Goal: Task Accomplishment & Management: Manage account settings

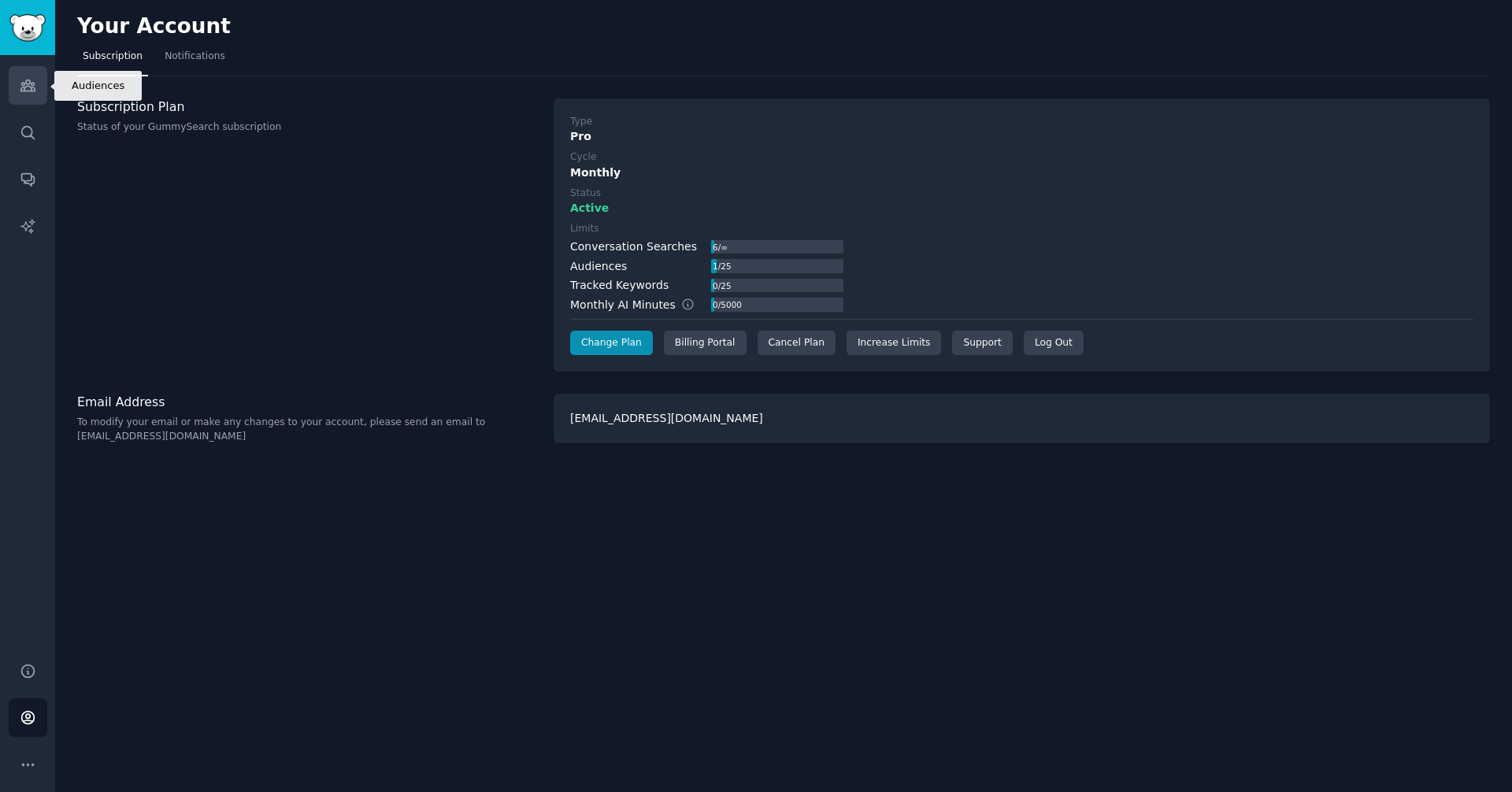
click at [21, 70] on link "Audiences" at bounding box center [28, 85] width 38 height 38
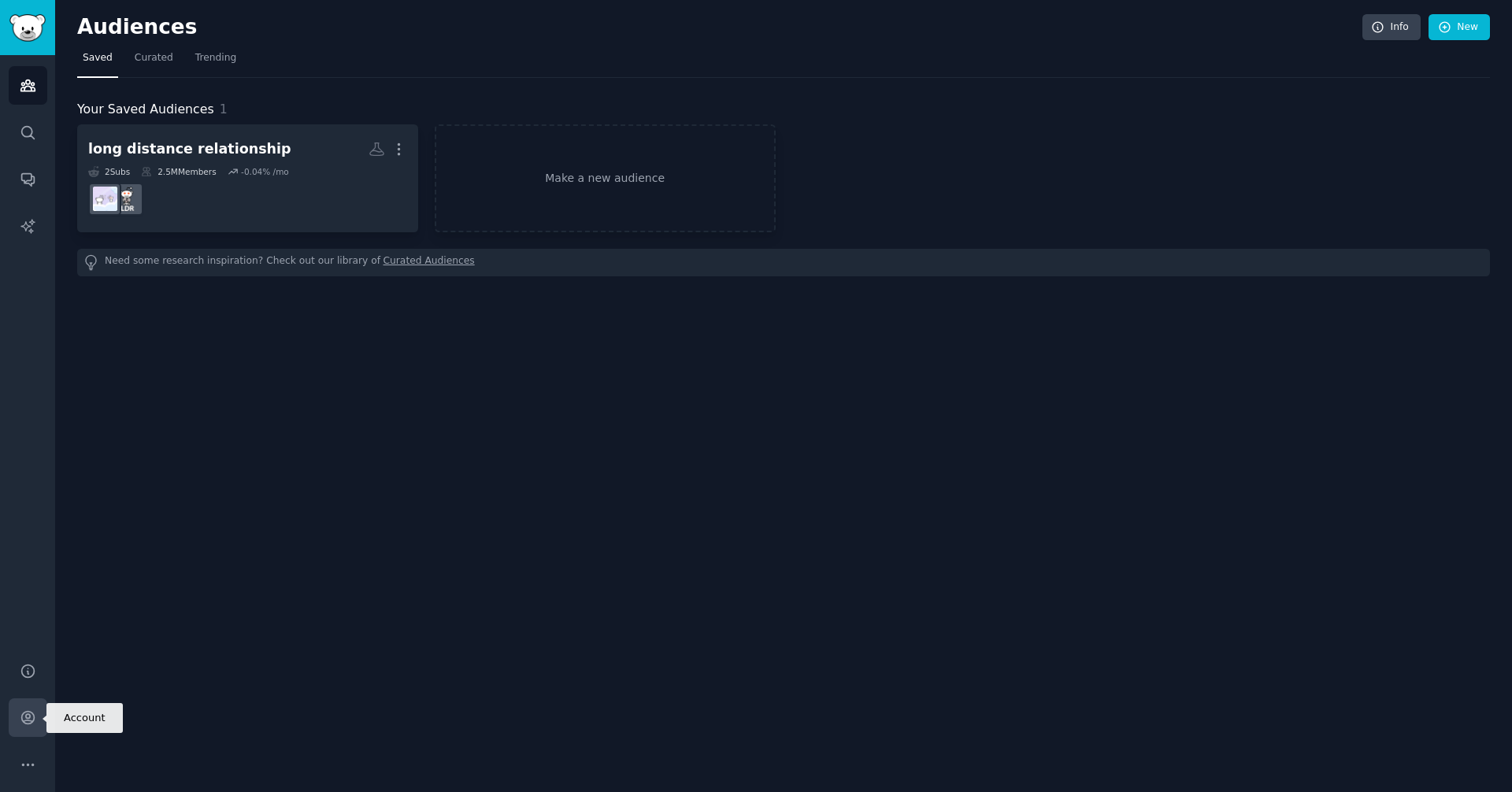
click at [38, 716] on link "Account" at bounding box center [28, 717] width 38 height 38
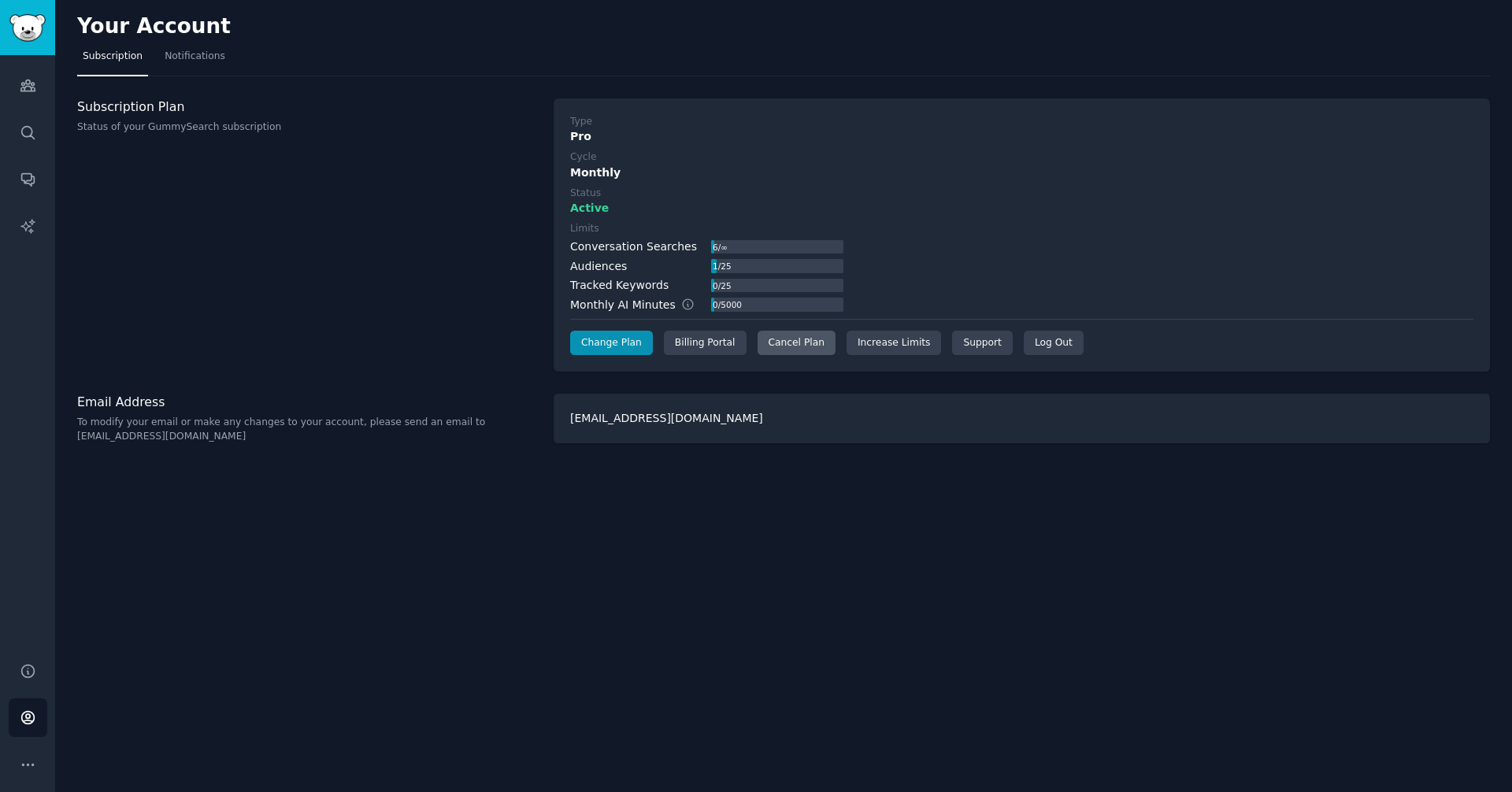
click at [792, 333] on div "Cancel Plan" at bounding box center [796, 344] width 78 height 25
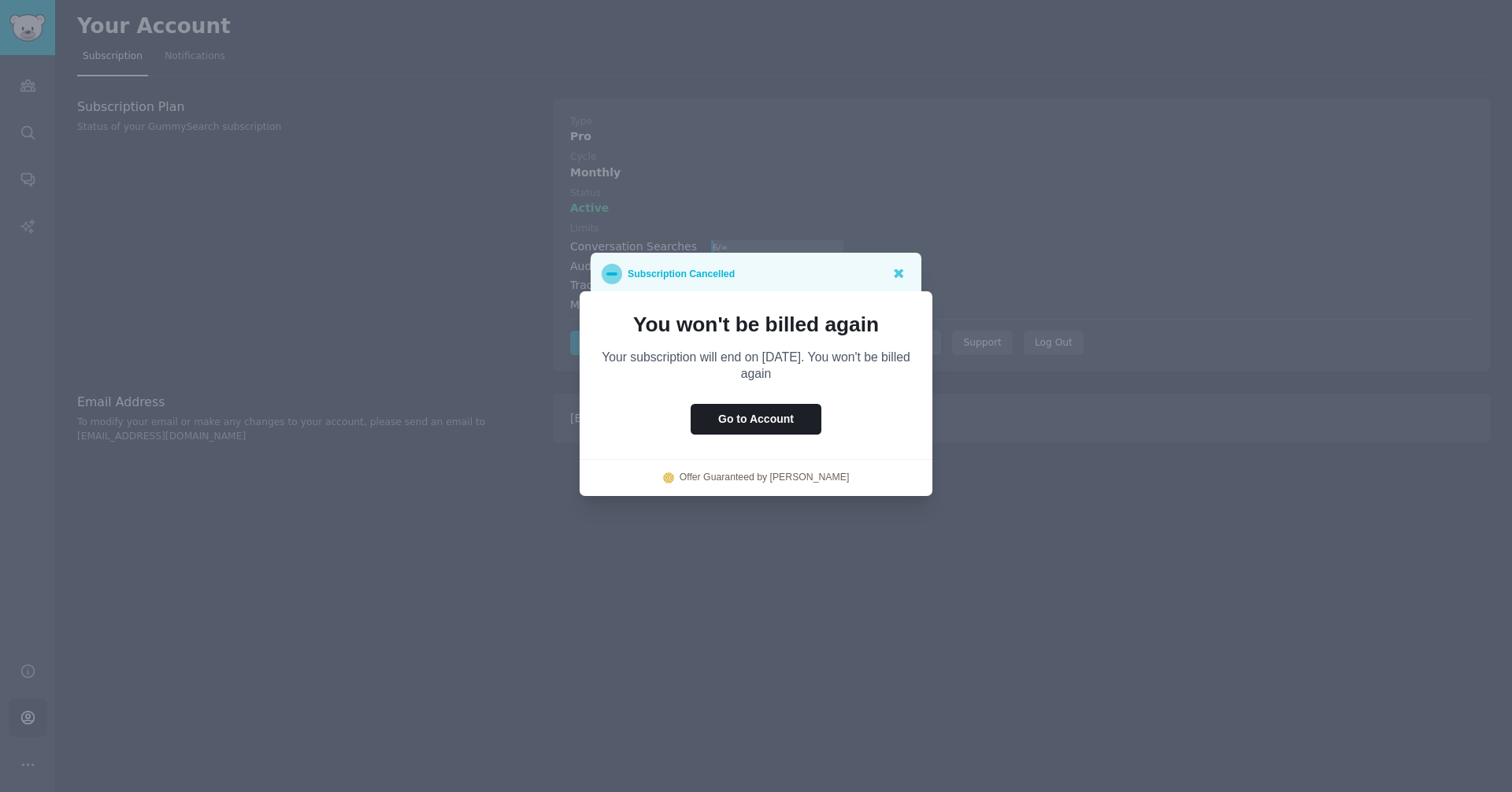
click at [835, 269] on div "Subscription Cancelled" at bounding box center [756, 274] width 309 height 21
click at [885, 264] on div "Subscription Cancelled" at bounding box center [756, 274] width 309 height 21
click at [888, 266] on div at bounding box center [898, 274] width 20 height 20
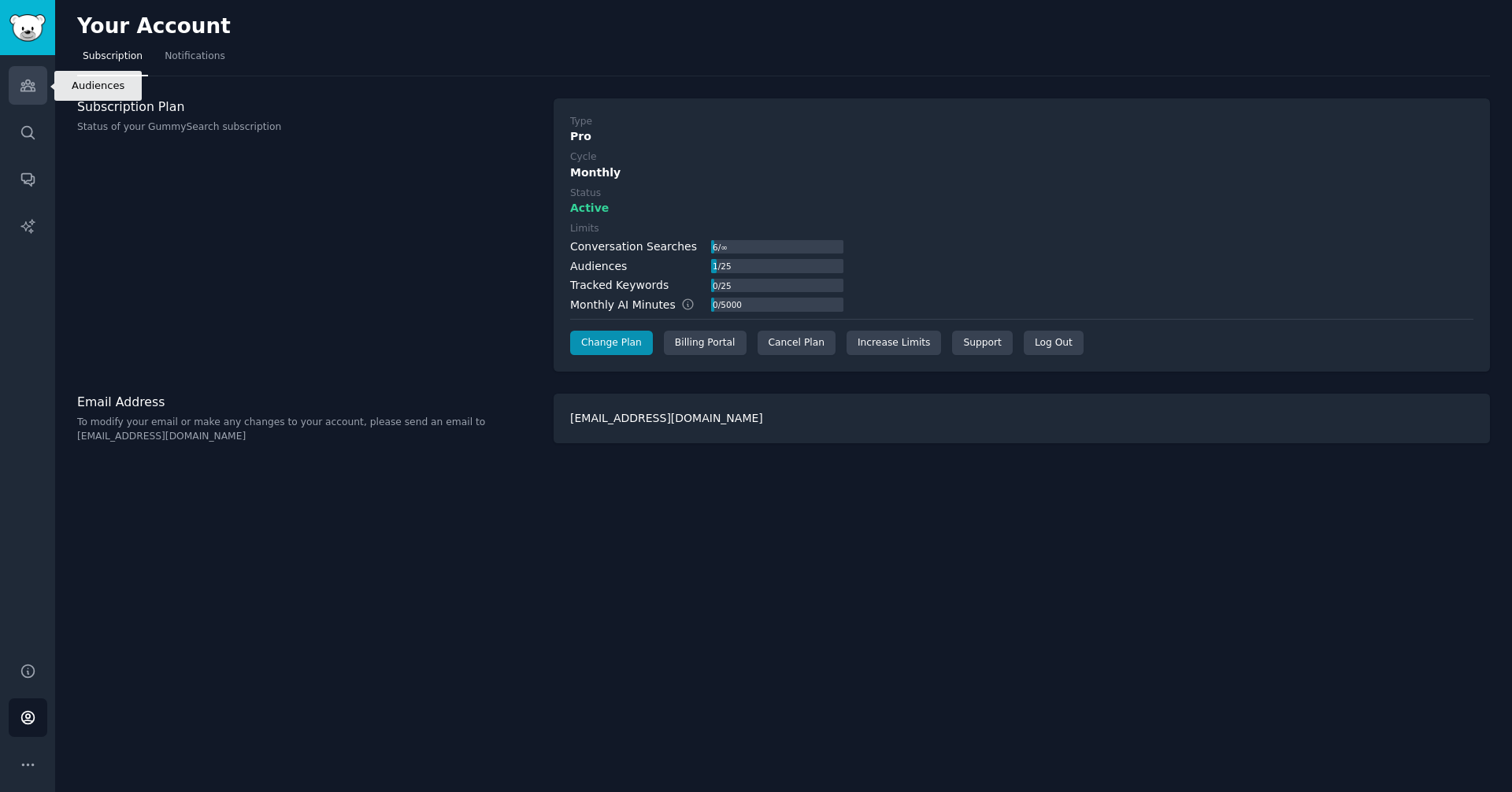
click at [44, 81] on link "Audiences" at bounding box center [28, 85] width 38 height 38
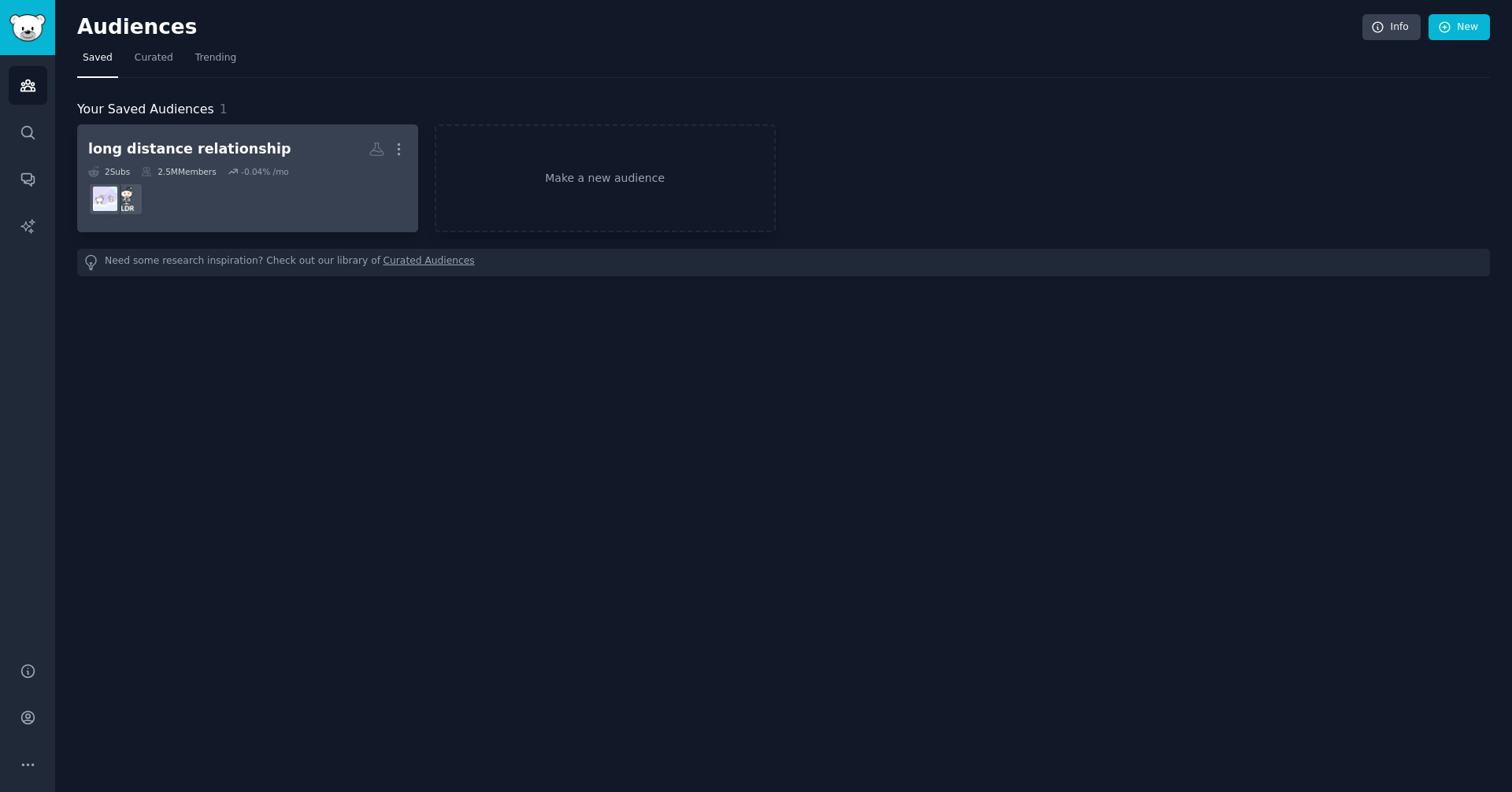
click at [105, 141] on div "long distance relationship" at bounding box center [190, 149] width 204 height 20
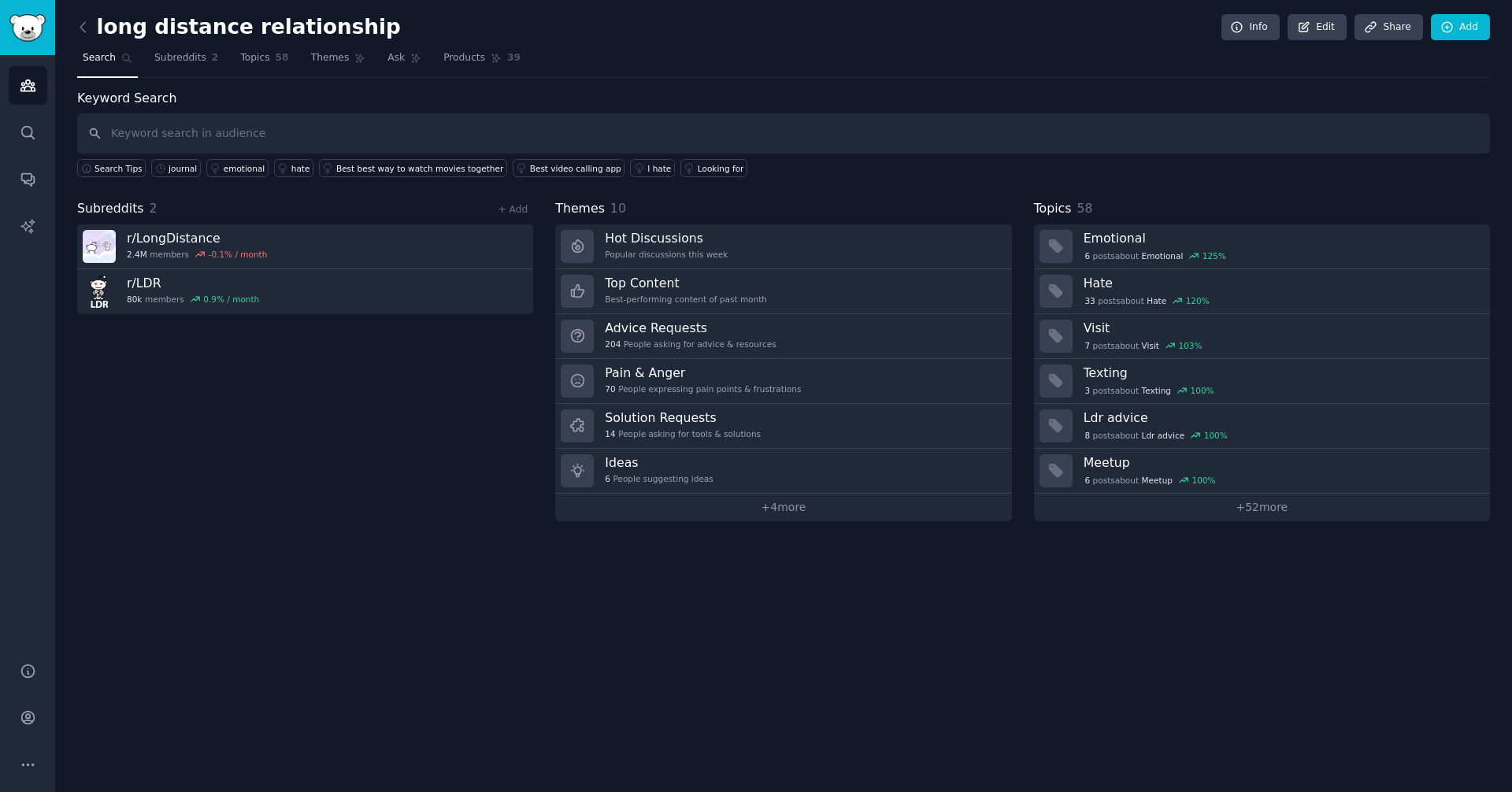
click at [436, 390] on div "Subreddits 2 + Add r/ LongDistance 2.4M members -0.1 % / month r/ LDR 80k membe…" at bounding box center [304, 360] width 456 height 322
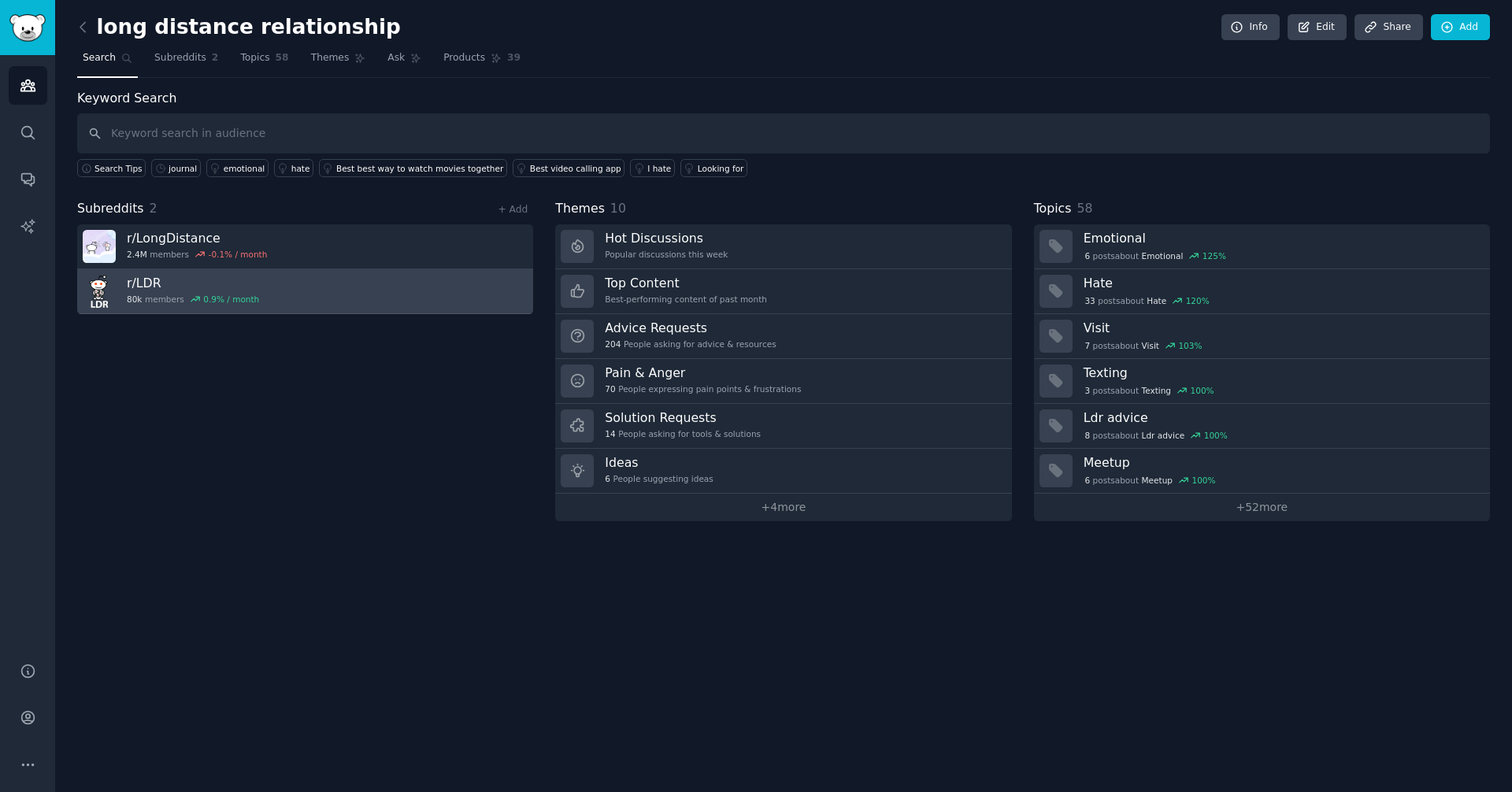
click at [295, 279] on link "r/ LDR 80k members 0.9 % / month" at bounding box center [304, 292] width 456 height 45
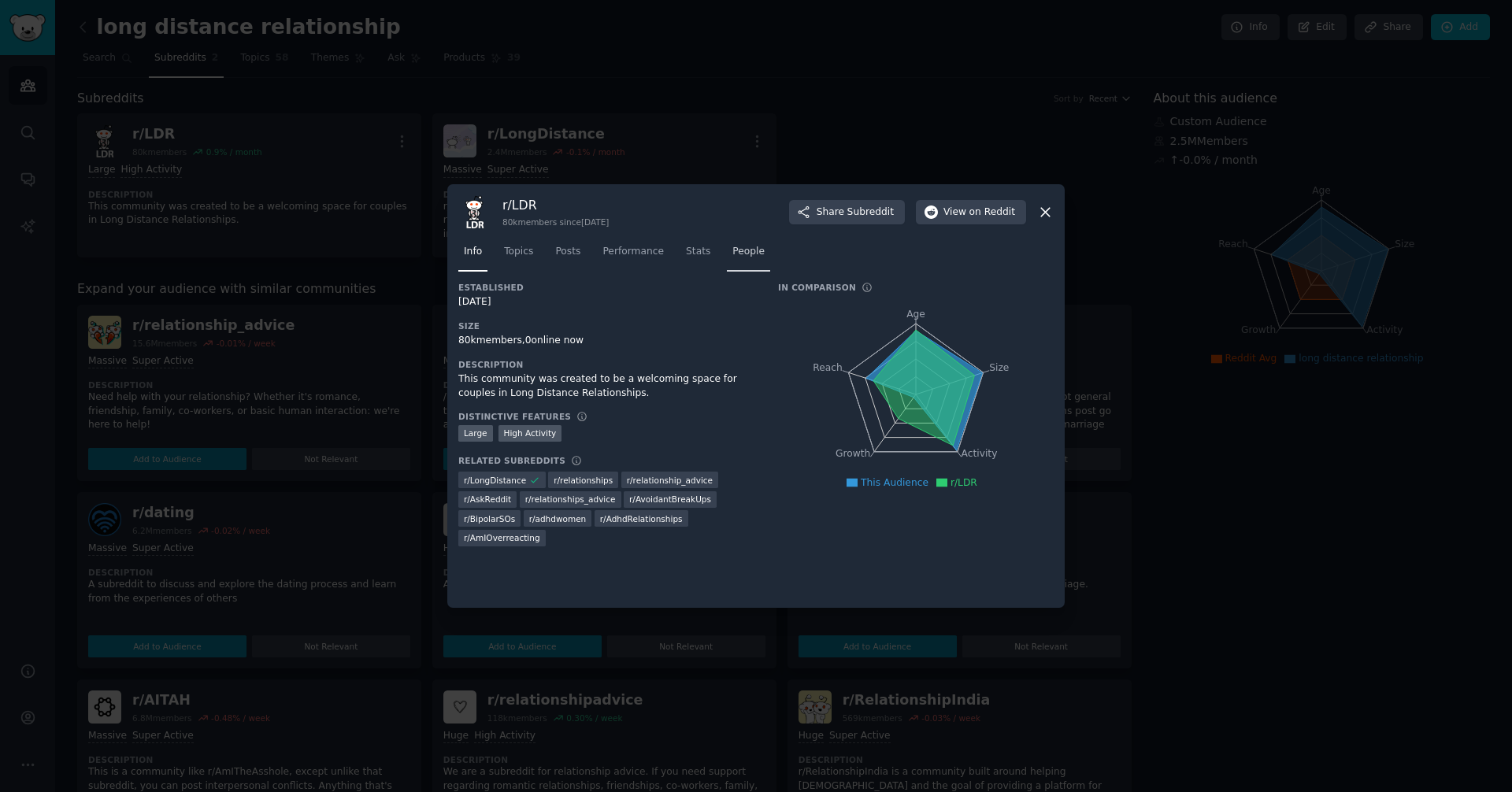
click at [738, 261] on link "People" at bounding box center [748, 255] width 44 height 32
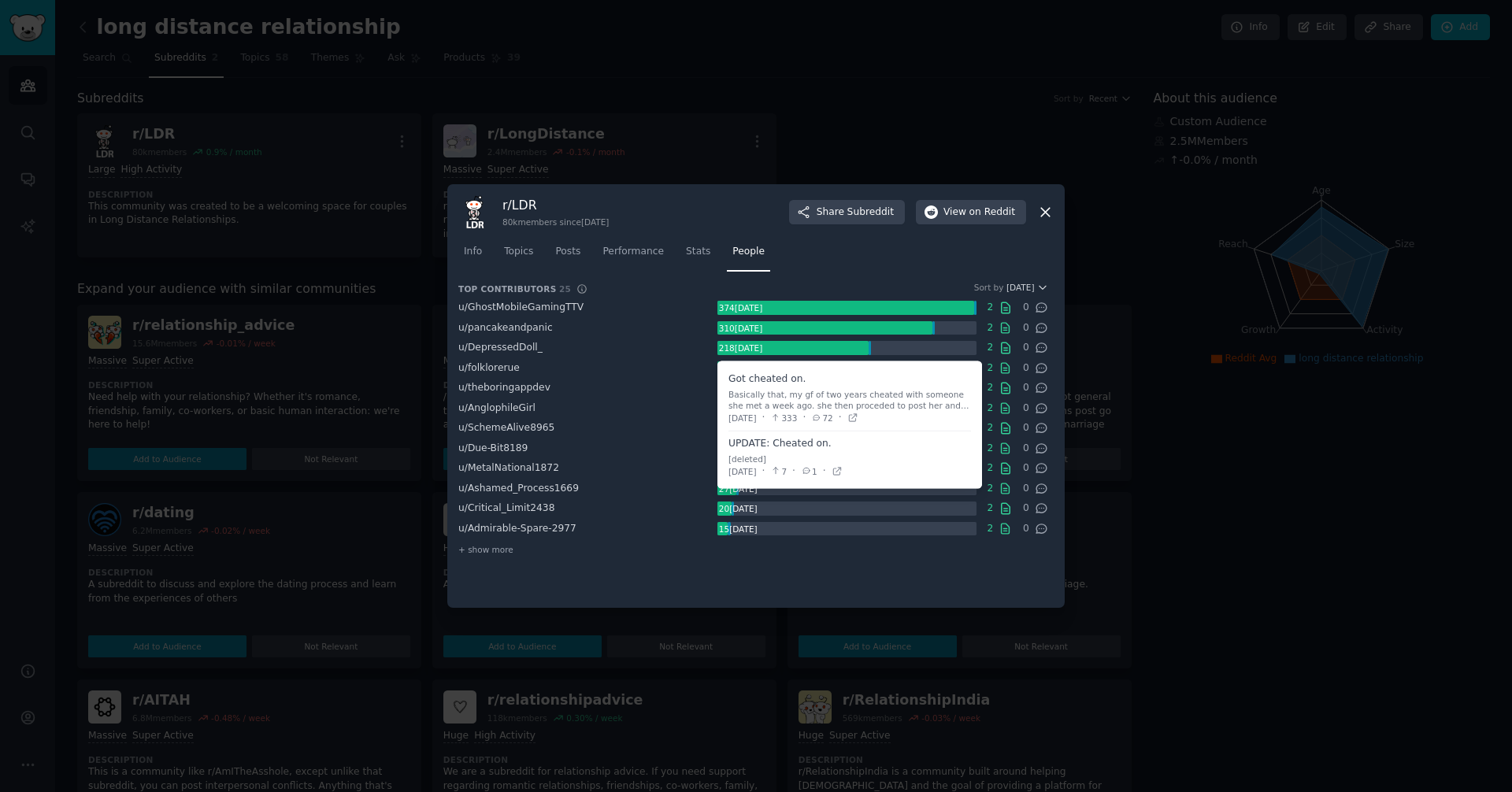
click at [938, 403] on div "Basically that, my gf of two years cheated with someone she met a week ago. she…" at bounding box center [850, 400] width 243 height 22
click at [765, 381] on span at bounding box center [850, 398] width 243 height 63
click at [1004, 365] on icon at bounding box center [1006, 369] width 14 height 14
click at [798, 424] on span at bounding box center [850, 398] width 243 height 63
click at [797, 397] on div "Basically that, my gf of two years cheated with someone she met a week ago. she…" at bounding box center [850, 400] width 243 height 22
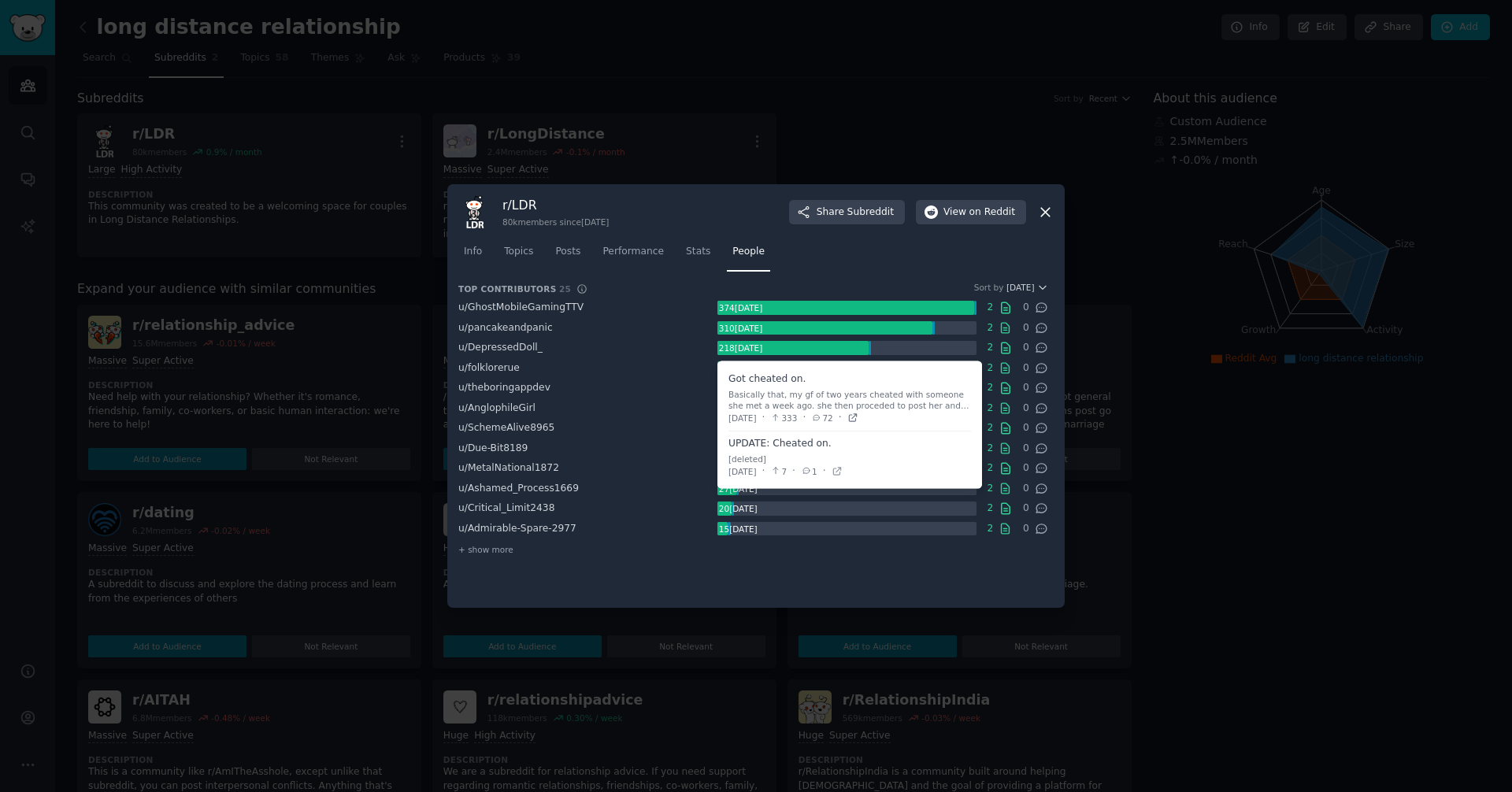
click at [859, 416] on icon at bounding box center [852, 418] width 11 height 11
